Goal: Task Accomplishment & Management: Use online tool/utility

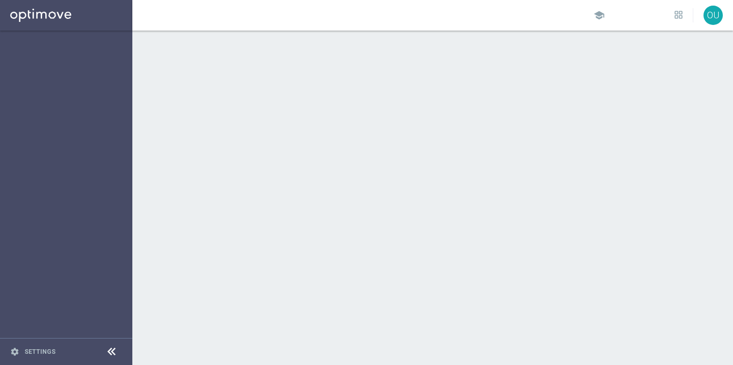
click at [287, 223] on div at bounding box center [432, 198] width 600 height 334
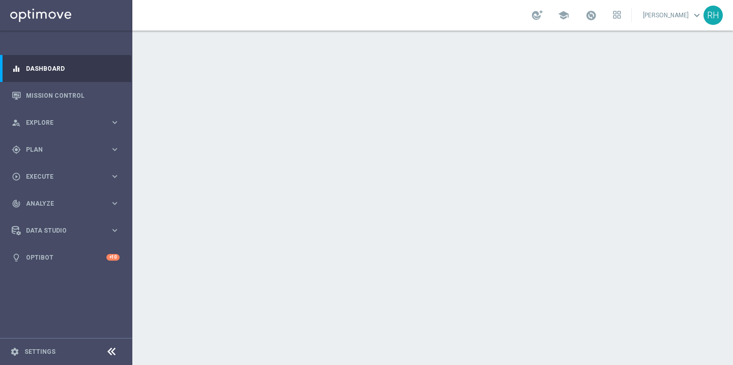
click at [100, 150] on span "Plan" at bounding box center [68, 150] width 84 height 6
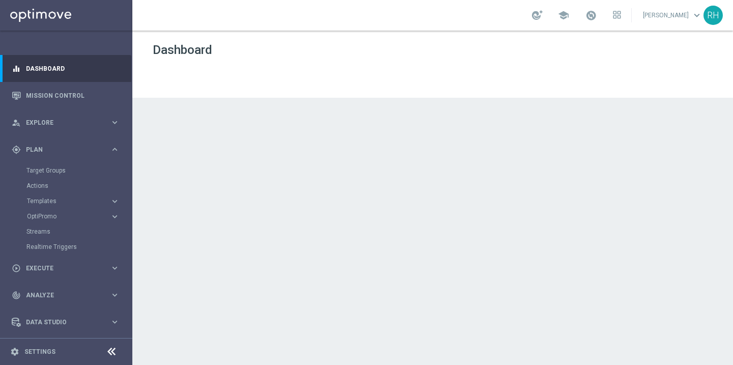
click at [100, 150] on span "Plan" at bounding box center [68, 150] width 84 height 6
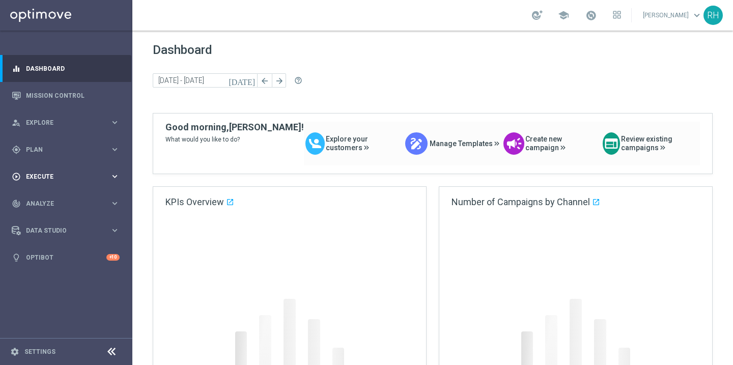
click at [86, 174] on span "Execute" at bounding box center [68, 177] width 84 height 6
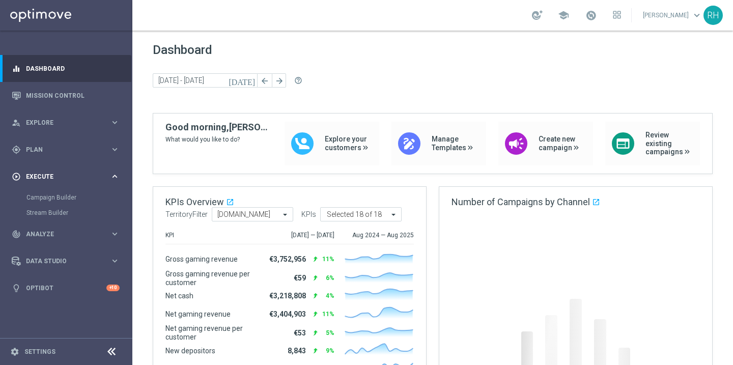
click at [85, 177] on span "Execute" at bounding box center [68, 177] width 84 height 6
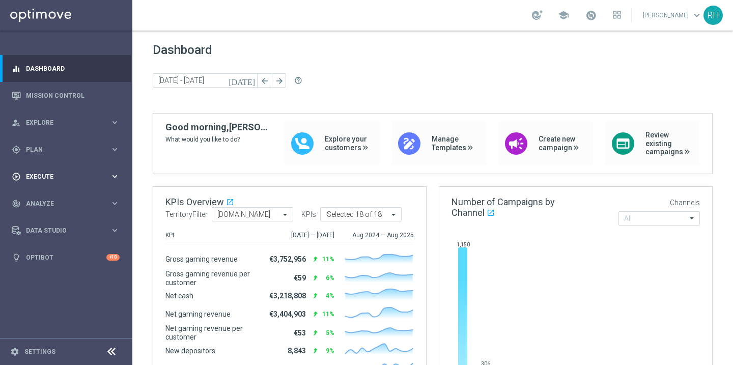
click at [85, 177] on span "Execute" at bounding box center [68, 177] width 84 height 6
click at [64, 196] on link "Campaign Builder" at bounding box center [65, 197] width 79 height 8
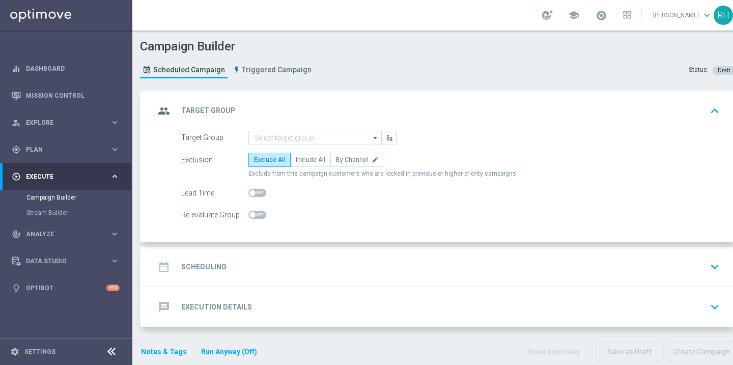
click at [407, 68] on div "Campaign Builder Scheduled Campaign Triggered Campaign Status: Draft" at bounding box center [437, 60] width 611 height 47
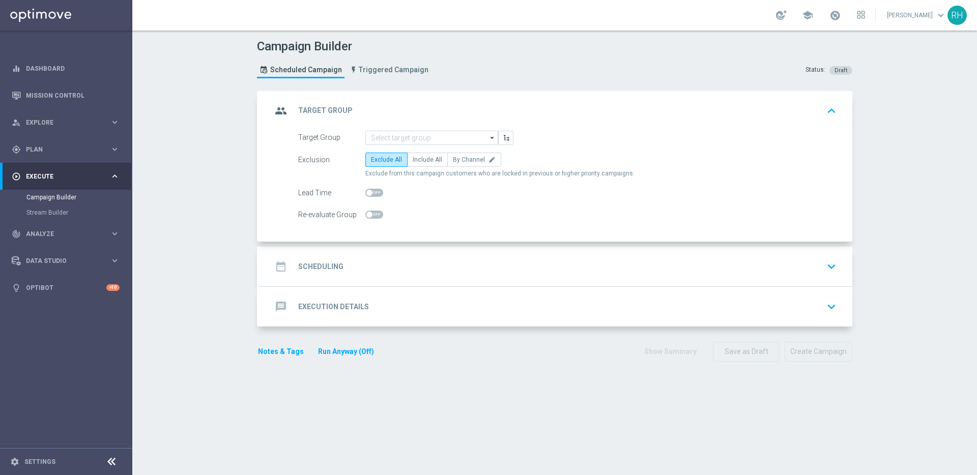
click at [732, 138] on div "Target Group arrow_drop_down Show Selected 0 of NaN SE_OB_RNB_M1" at bounding box center [568, 138] width 554 height 14
drag, startPoint x: 482, startPoint y: 421, endPoint x: 466, endPoint y: 458, distance: 40.1
click at [482, 364] on section "group Target Group keyboard_arrow_up Target Group arrow_drop_down Show Selected…" at bounding box center [554, 278] width 611 height 374
click at [732, 32] on header "Campaign Builder Scheduled Campaign Triggered Campaign Status: Draft" at bounding box center [554, 61] width 845 height 61
click at [732, 137] on div "Campaign Builder Scheduled Campaign Triggered Campaign Status: Draft group Targ…" at bounding box center [554, 253] width 845 height 445
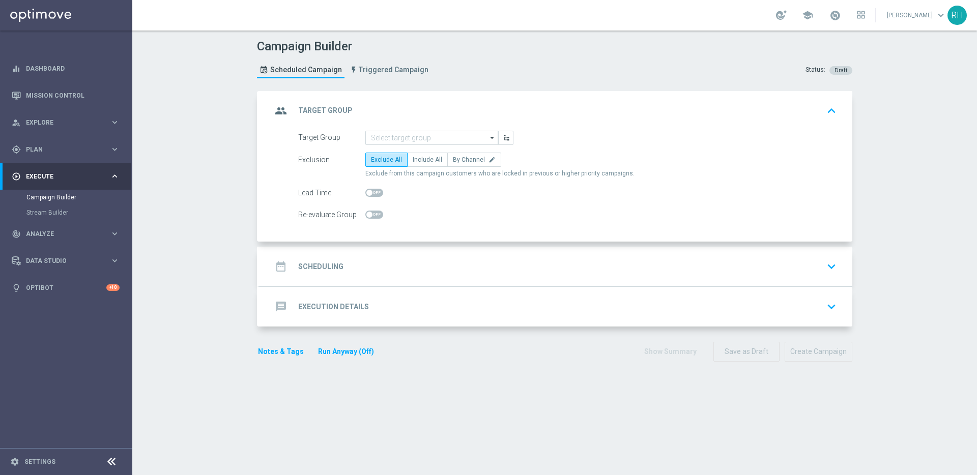
click at [732, 137] on div "Campaign Builder Scheduled Campaign Triggered Campaign Status: Draft group Targ…" at bounding box center [554, 253] width 845 height 445
click at [419, 150] on form "Target Group arrow_drop_down Show Selected 0 of NaN SE_OB_RNB_M1" at bounding box center [567, 177] width 538 height 92
click at [427, 162] on span "Include All" at bounding box center [428, 159] width 30 height 7
click at [419, 162] on input "Include All" at bounding box center [416, 161] width 7 height 7
radio input "true"
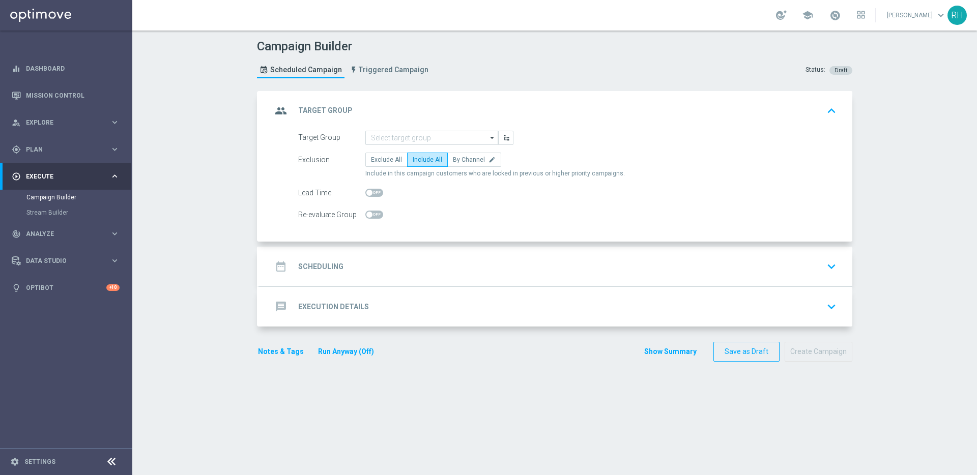
click at [732, 364] on div "Campaign Builder Scheduled Campaign Triggered Campaign Status: Draft group Targ…" at bounding box center [554, 253] width 845 height 445
click at [732, 139] on div "Campaign Builder Scheduled Campaign Triggered Campaign Status: Draft group Targ…" at bounding box center [554, 253] width 845 height 445
